Goal: Task Accomplishment & Management: Use online tool/utility

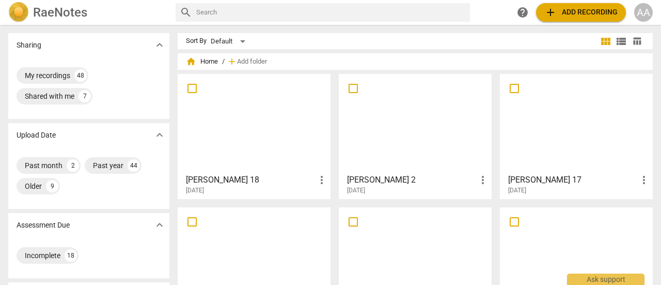
click at [570, 16] on span "add Add recording" at bounding box center [580, 12] width 73 height 12
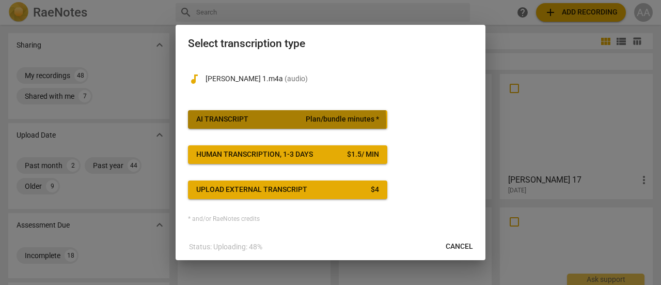
click at [267, 122] on span "AI Transcript Plan/bundle minutes *" at bounding box center [287, 119] width 183 height 10
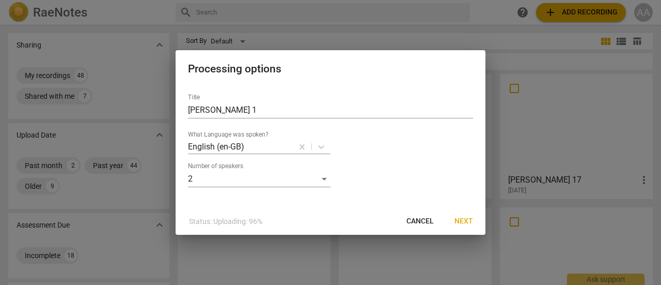
click at [466, 220] on span "Next" at bounding box center [463, 221] width 19 height 10
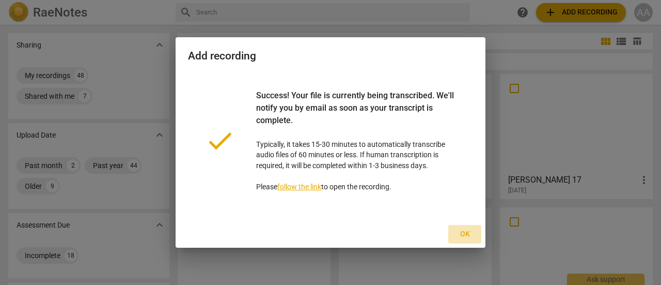
click at [464, 232] on span "Ok" at bounding box center [464, 234] width 17 height 10
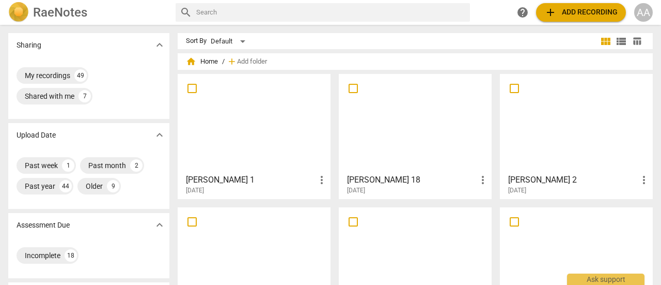
click at [257, 156] on div at bounding box center [254, 122] width 146 height 91
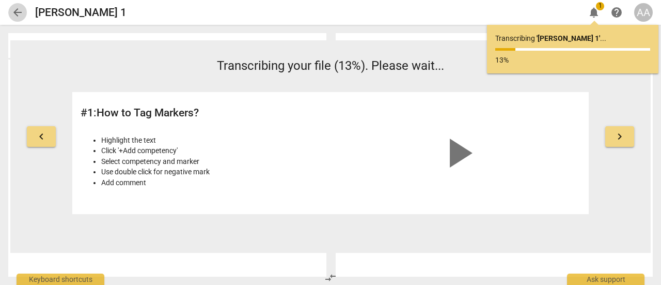
click at [20, 11] on span "arrow_back" at bounding box center [17, 12] width 12 height 12
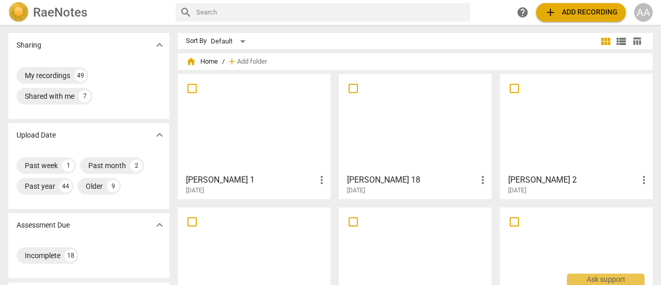
click at [250, 140] on div at bounding box center [254, 122] width 146 height 91
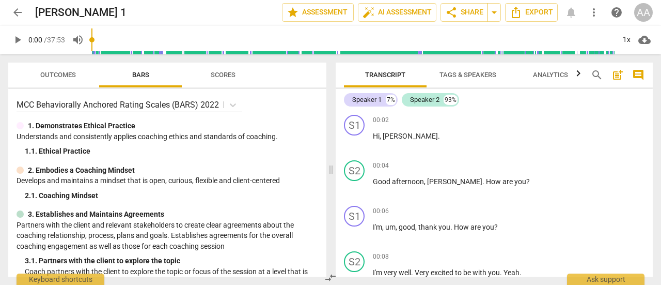
click at [468, 78] on span "Tags & Speakers" at bounding box center [467, 75] width 57 height 8
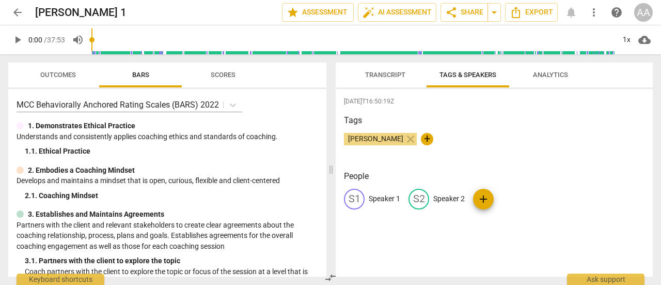
click at [396, 195] on p "Speaker 1" at bounding box center [384, 198] width 31 height 11
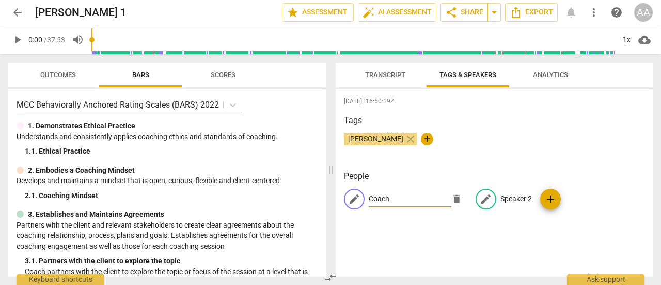
type input "Coach"
click at [517, 193] on p "Speaker 2" at bounding box center [515, 198] width 31 height 11
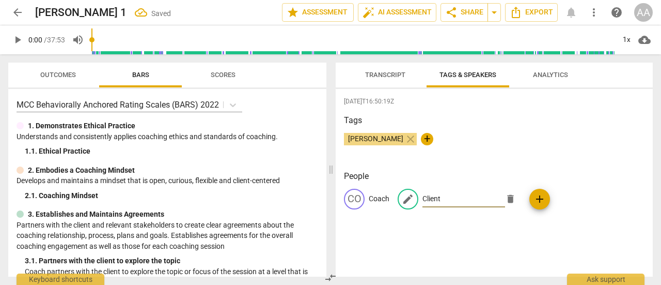
type input "Client"
click at [565, 130] on div "Tags [PERSON_NAME] close +" at bounding box center [494, 138] width 301 height 48
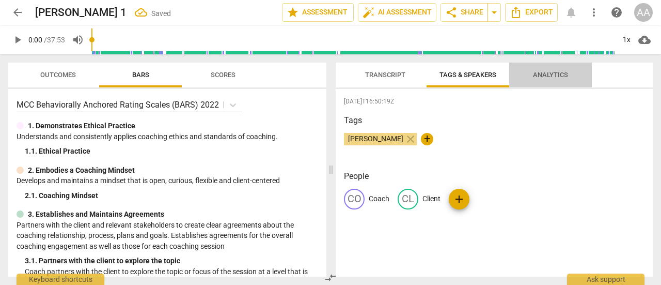
click at [560, 75] on span "Analytics" at bounding box center [550, 75] width 35 height 8
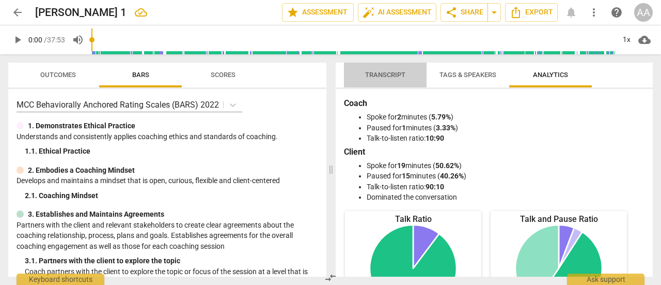
click at [395, 71] on span "Transcript" at bounding box center [385, 75] width 40 height 8
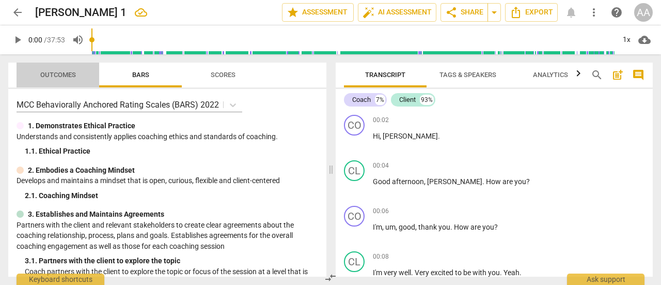
click at [61, 72] on span "Outcomes" at bounding box center [58, 75] width 36 height 8
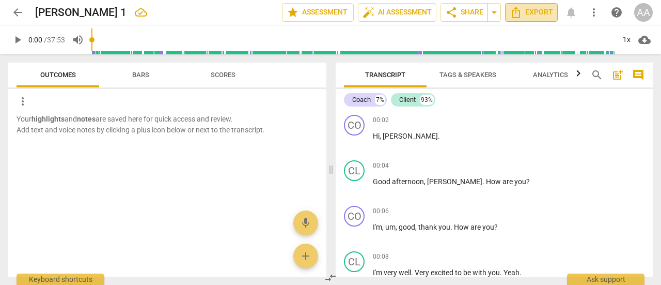
click at [524, 12] on span "Export" at bounding box center [531, 12] width 43 height 12
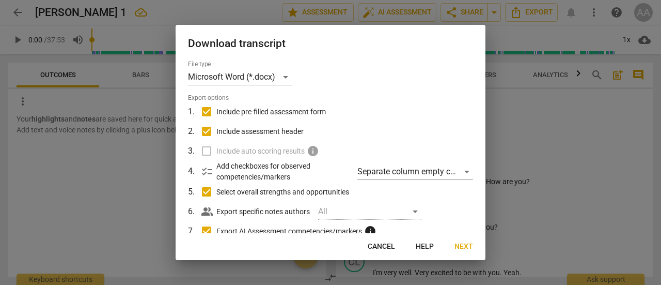
click at [462, 243] on span "Next" at bounding box center [463, 246] width 19 height 10
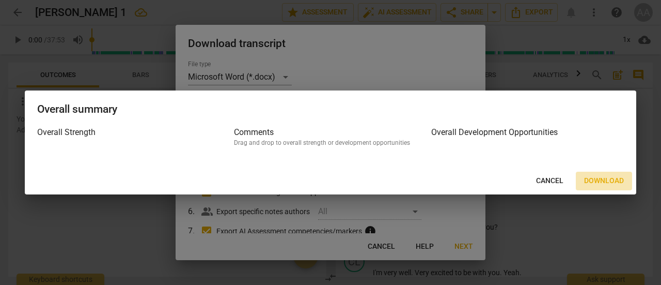
click at [601, 181] on span "Download" at bounding box center [604, 181] width 40 height 10
